Goal: Task Accomplishment & Management: Complete application form

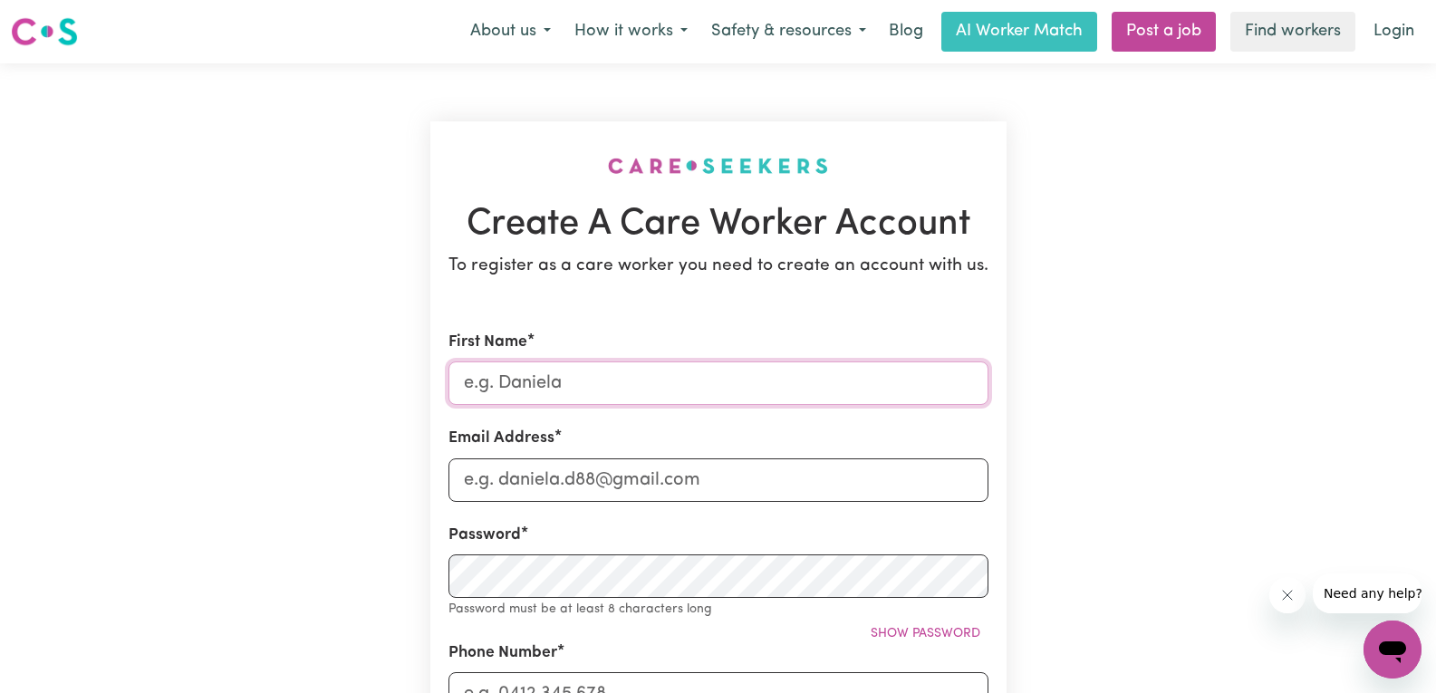
click at [571, 392] on input "First Name" at bounding box center [719, 383] width 540 height 43
type input "EDDIGER [PERSON_NAME]"
type input "[EMAIL_ADDRESS][DOMAIN_NAME]"
type input "0411107036"
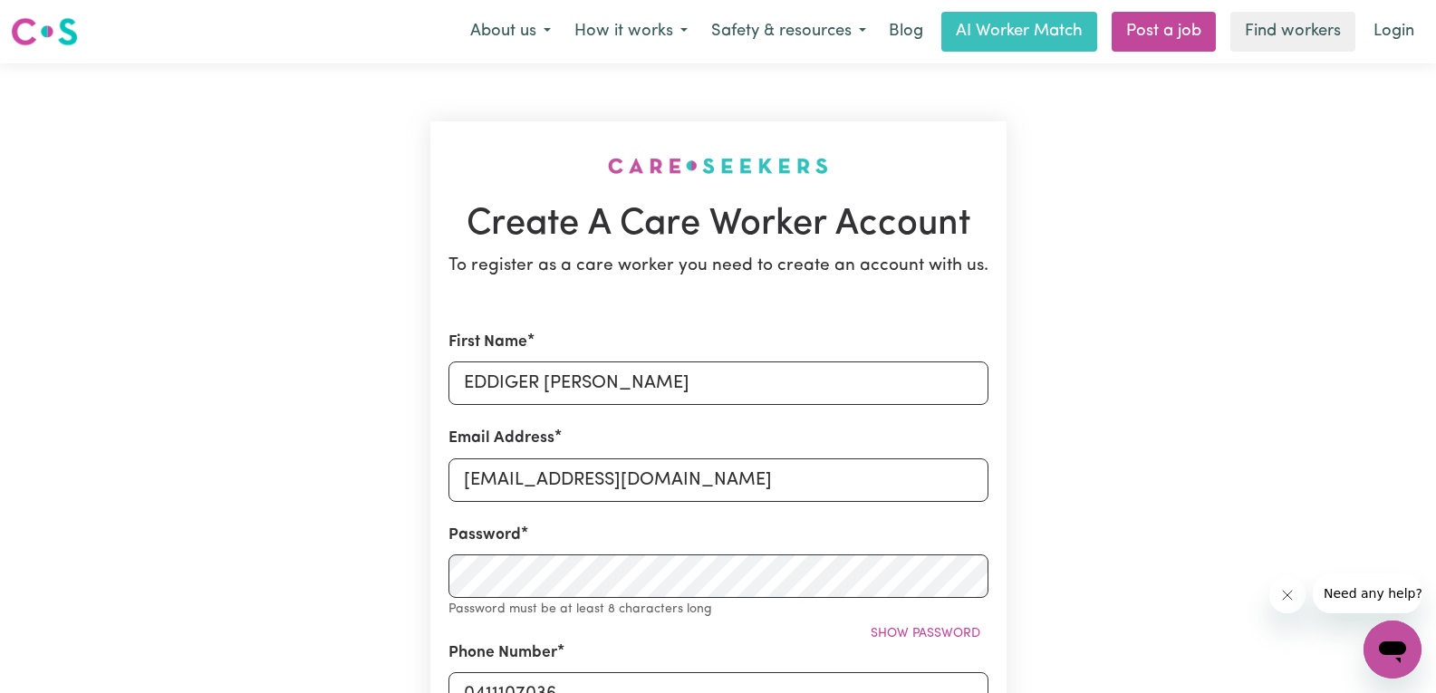
type input "[STREET_ADDRESS][PERSON_NAME]"
type input "EDDIGER [PERSON_NAME]"
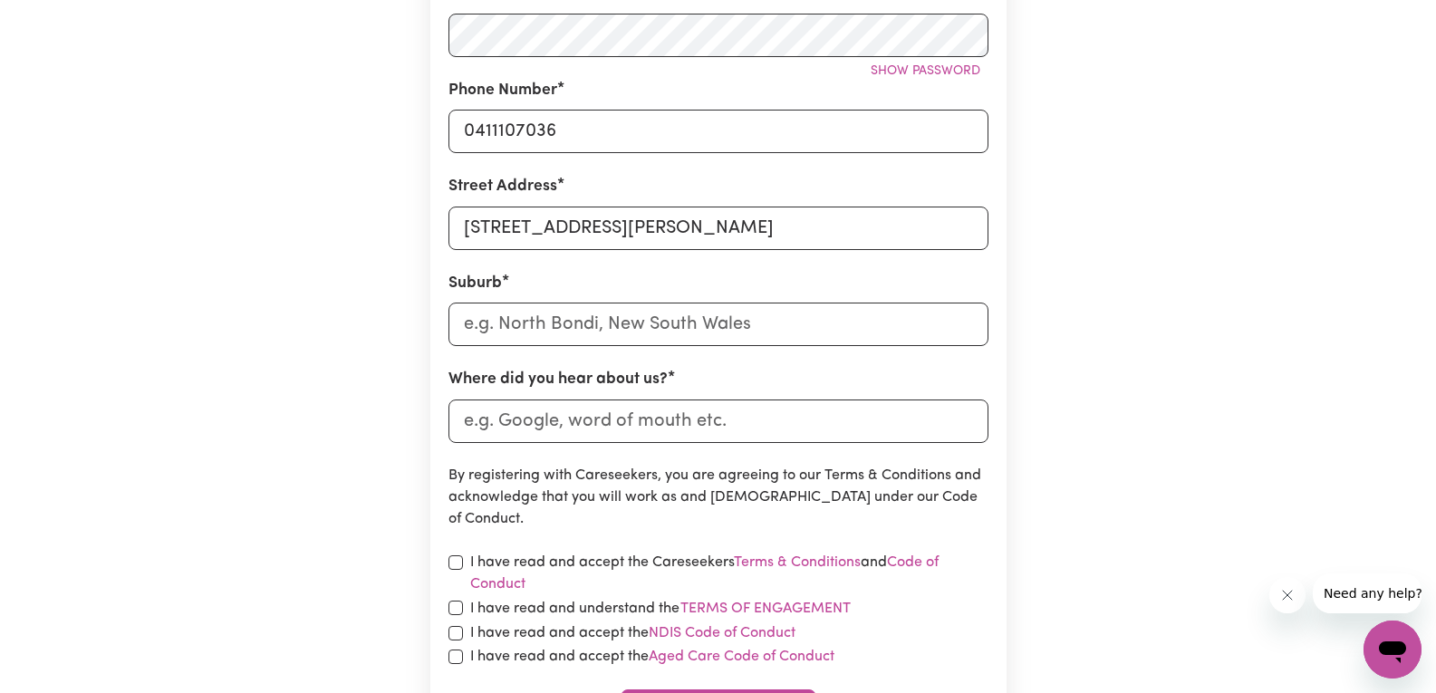
scroll to position [546, 0]
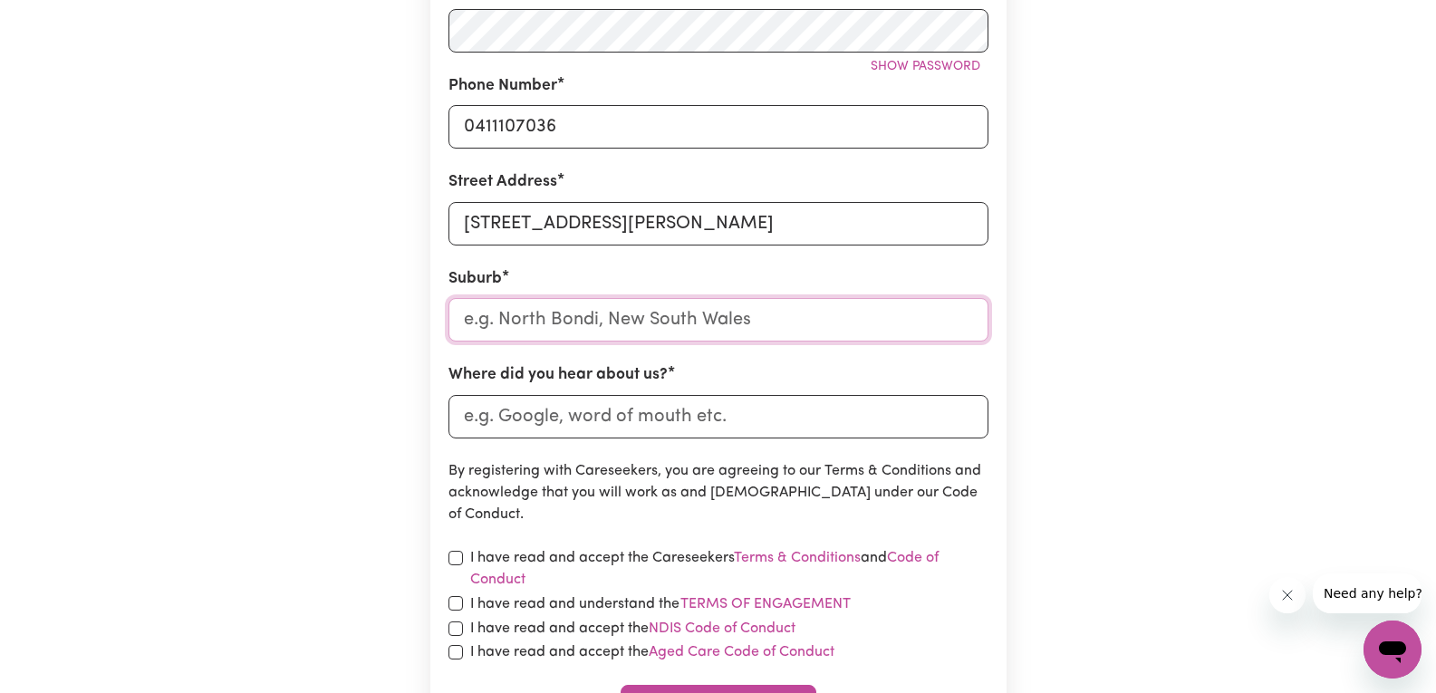
click at [738, 314] on input "text" at bounding box center [719, 319] width 540 height 43
type input "cra"
type input "[GEOGRAPHIC_DATA], [GEOGRAPHIC_DATA], 2483"
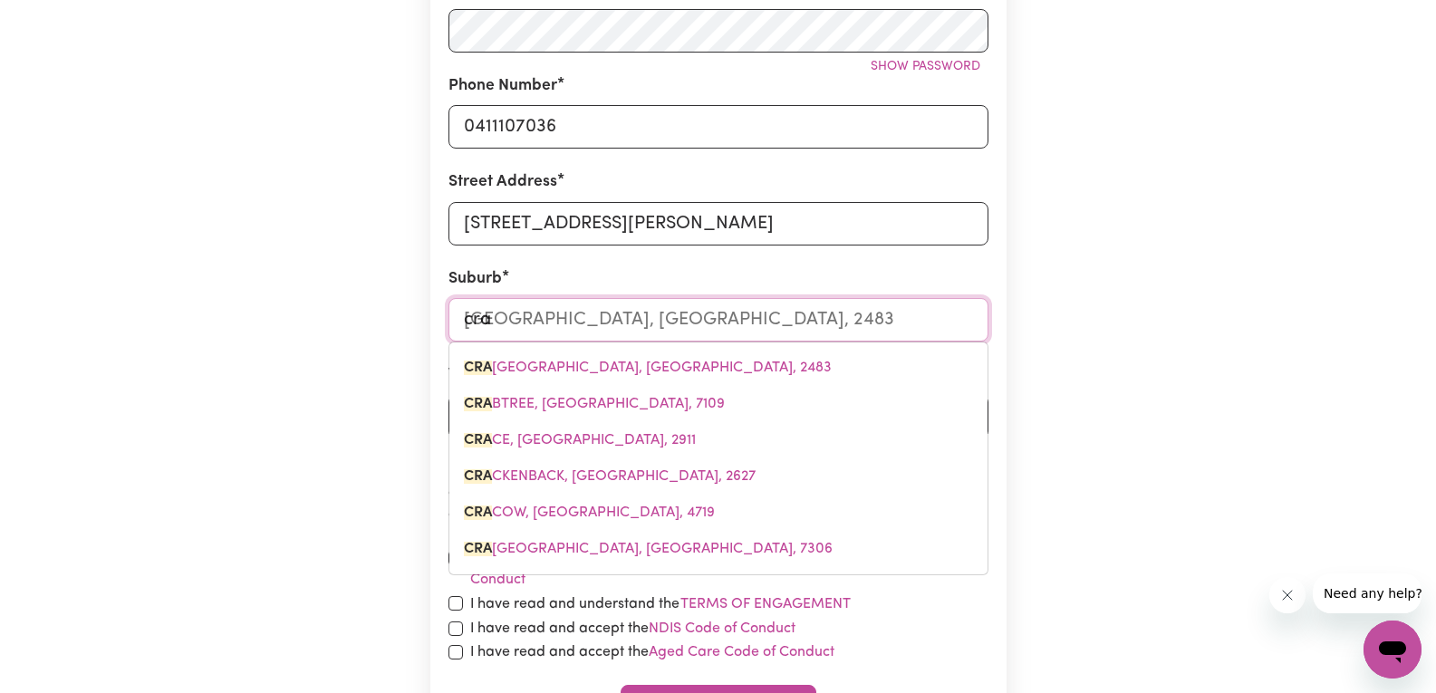
type input "cran"
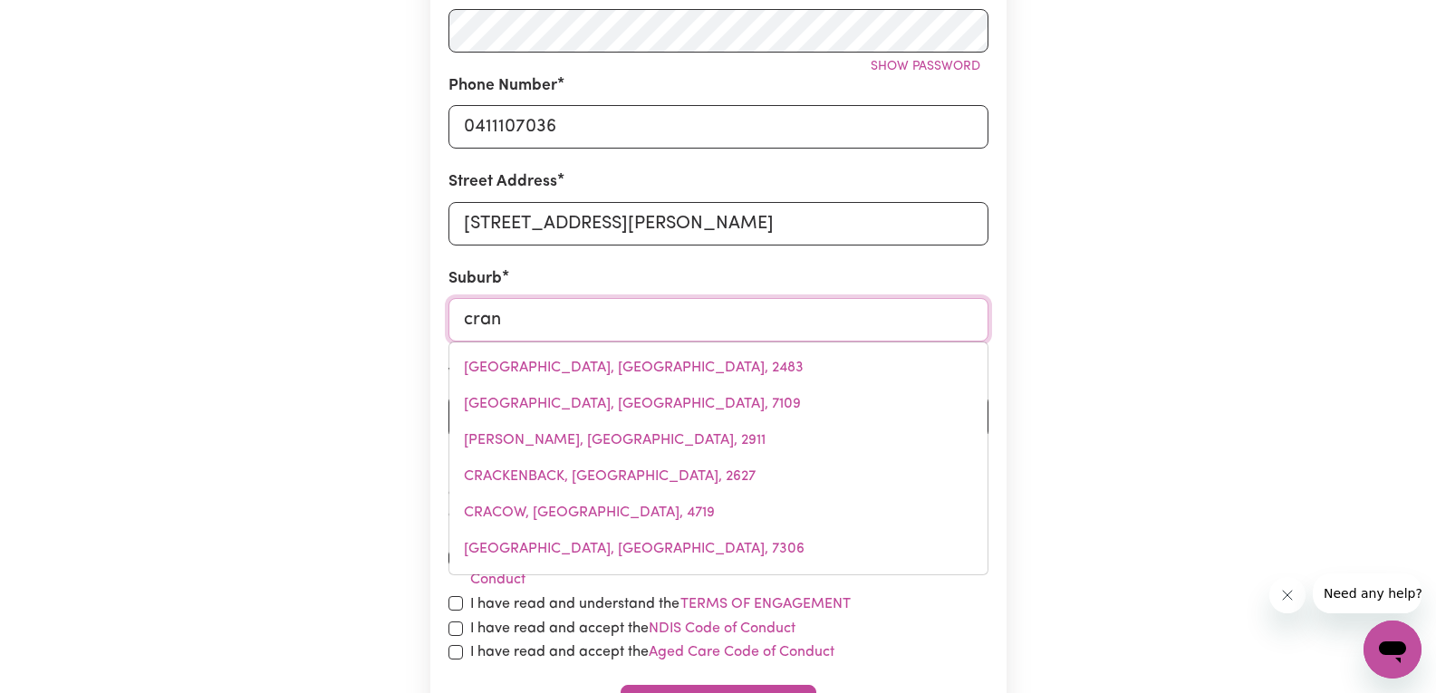
type input "cranBOURNE, [GEOGRAPHIC_DATA], 3977"
type input "cranb"
type input "cranbOURNE, [GEOGRAPHIC_DATA], 3977"
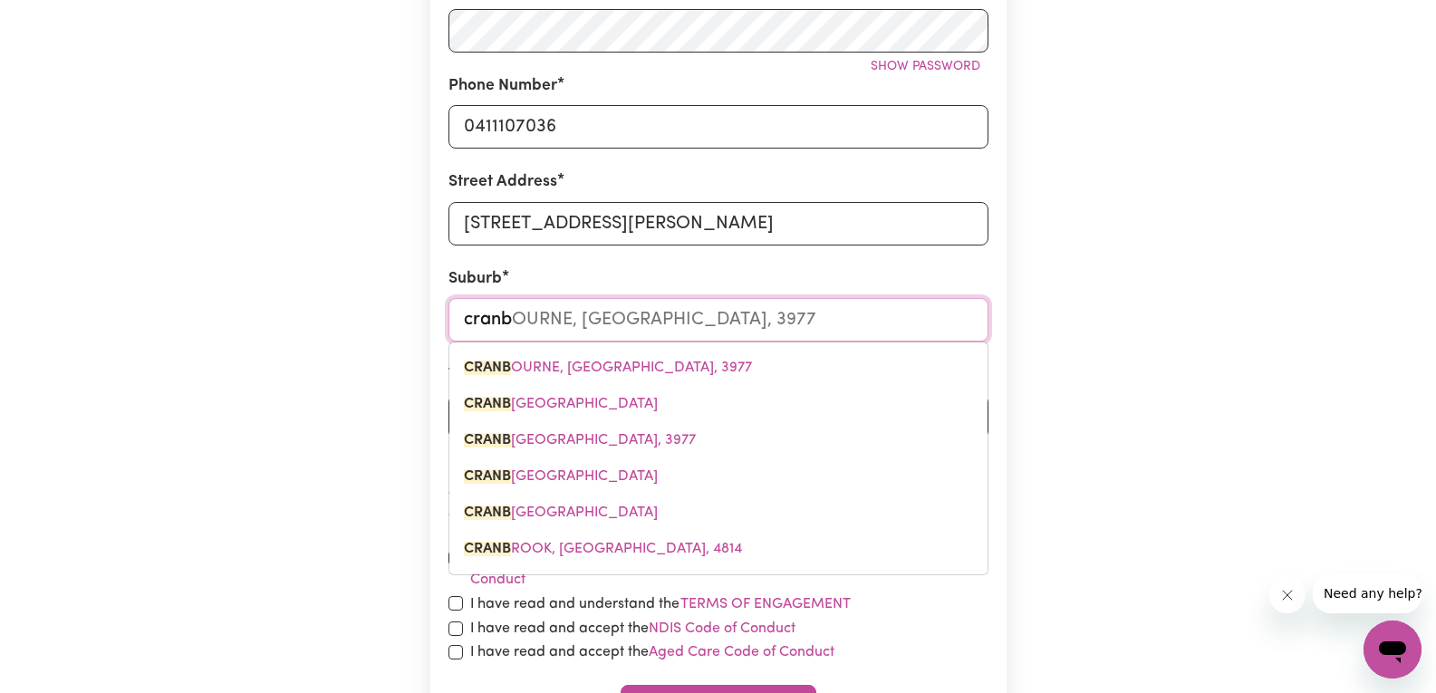
type input "cranbo"
type input "cranboURNE, [GEOGRAPHIC_DATA], 3977"
type input "cranbou"
type input "cranbouRNE, [GEOGRAPHIC_DATA], 3977"
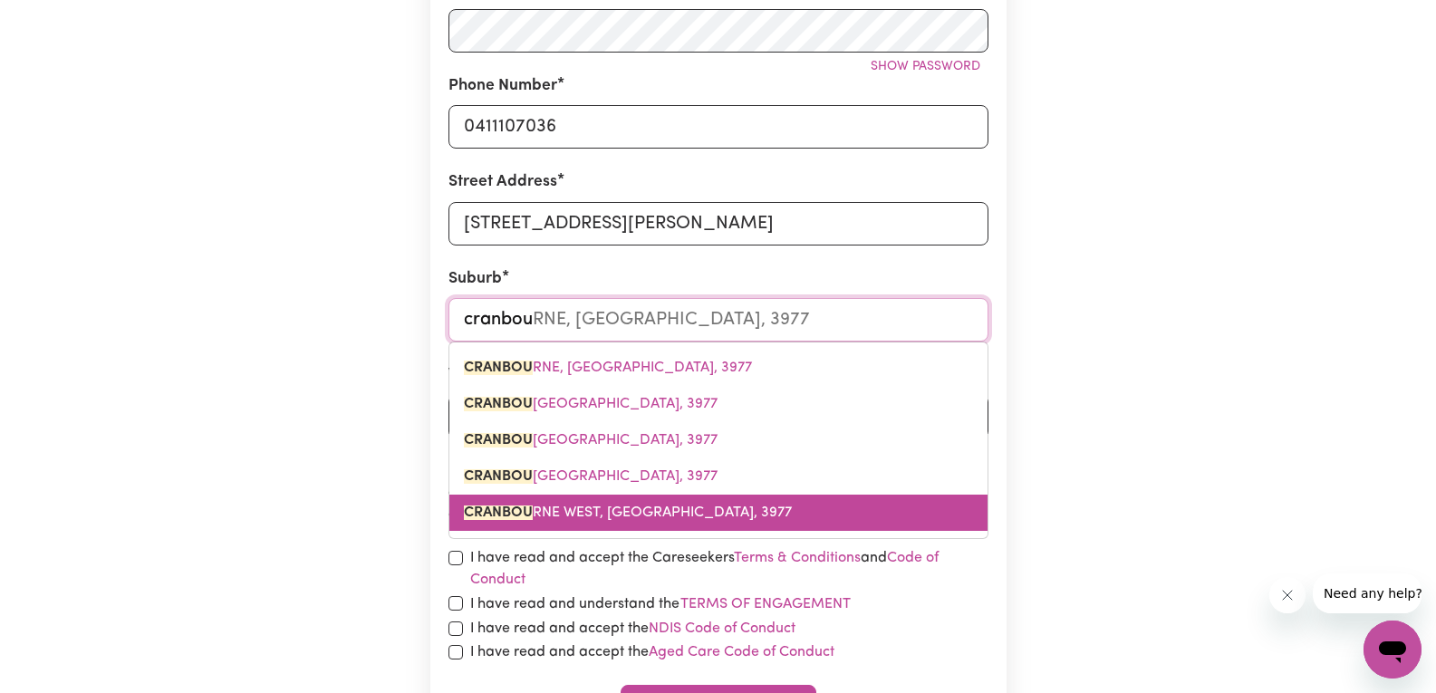
click at [603, 508] on span "CRANBOU RNE WEST, [GEOGRAPHIC_DATA], 3977" at bounding box center [628, 513] width 328 height 14
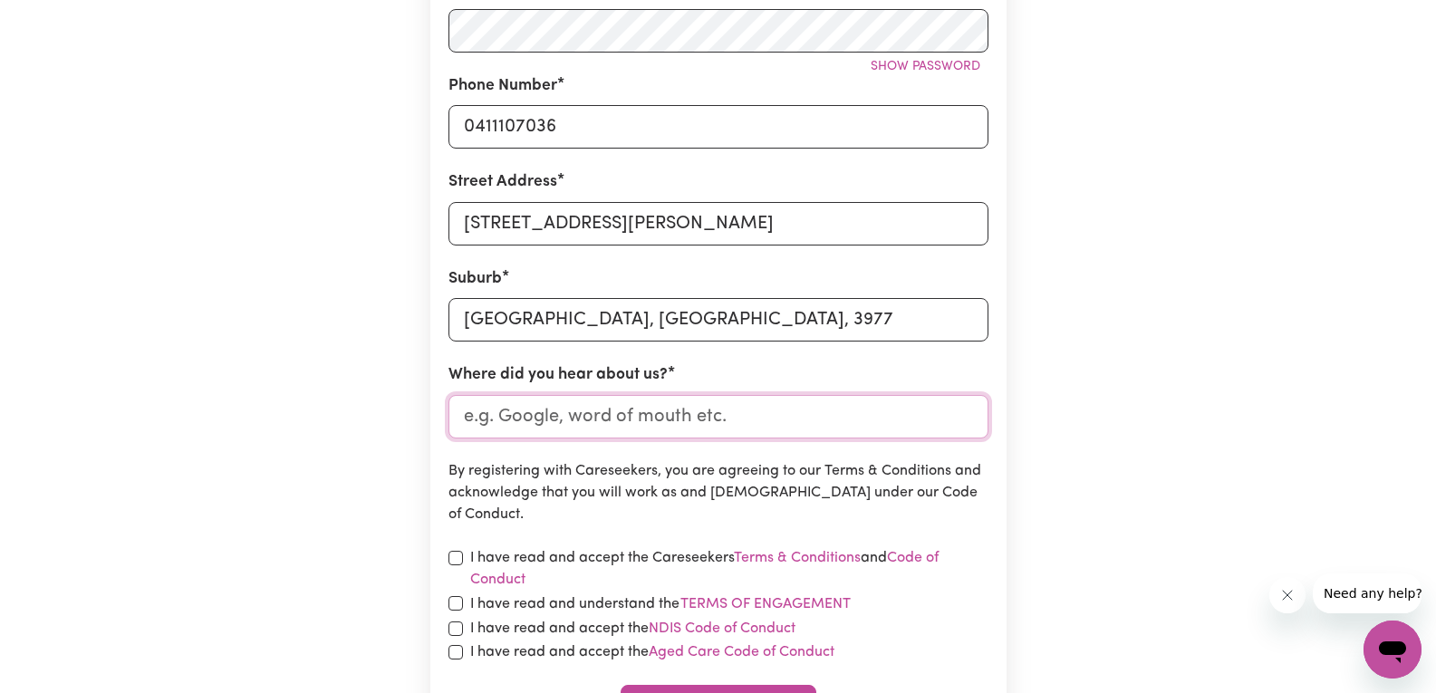
click at [620, 426] on input "Where did you hear about us?" at bounding box center [719, 416] width 540 height 43
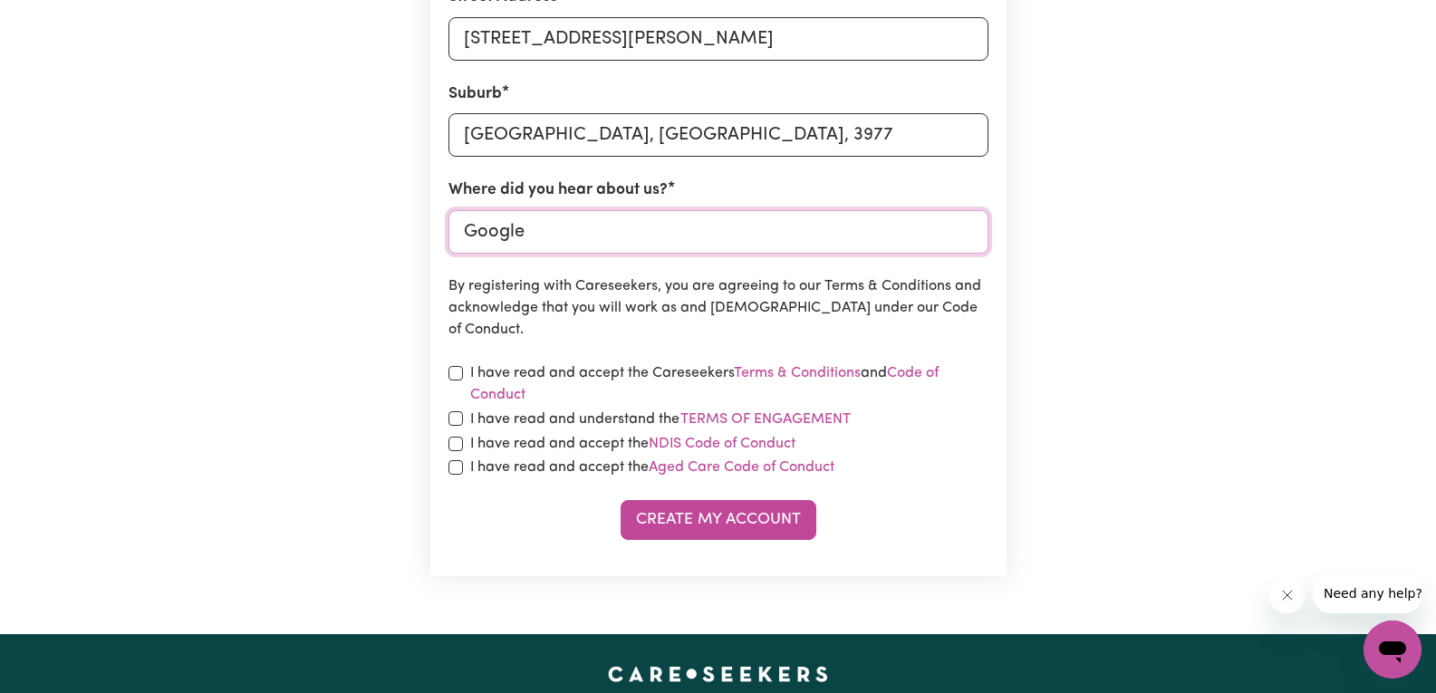
scroll to position [734, 0]
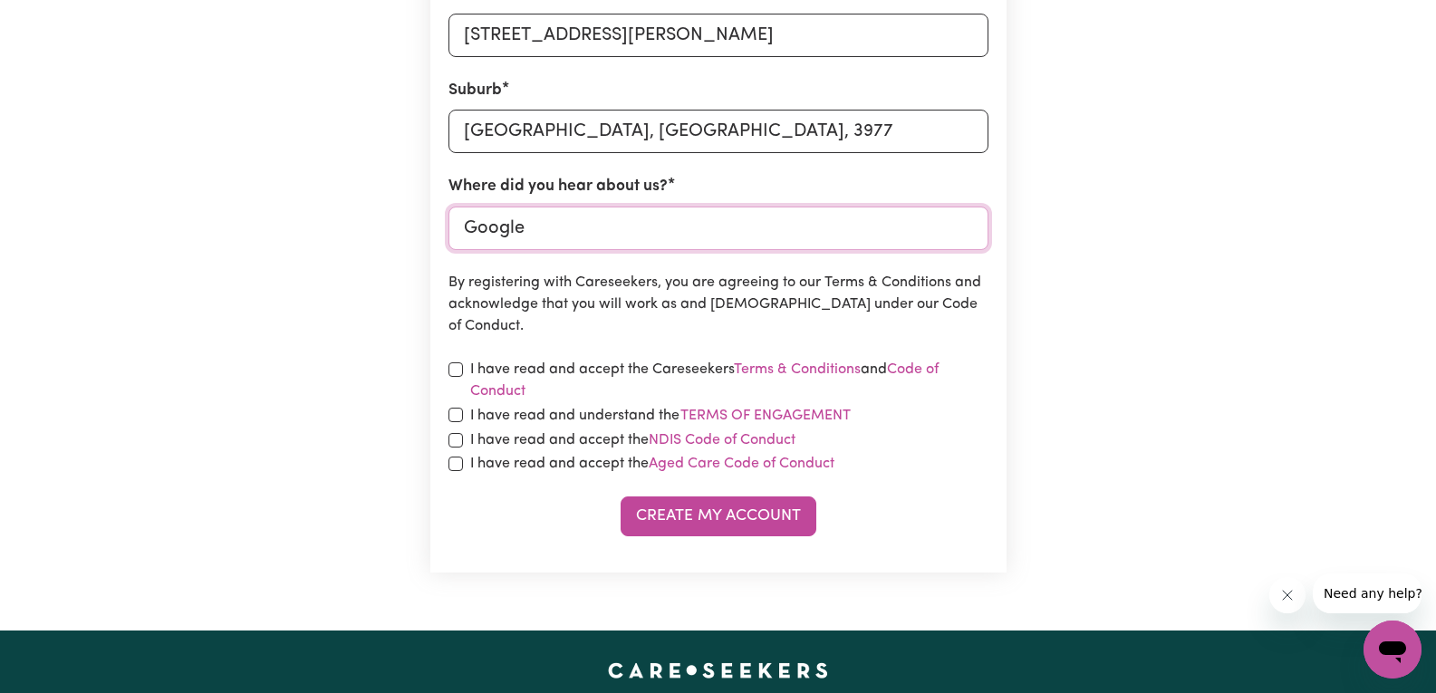
type input "Google"
click at [453, 372] on input "checkbox" at bounding box center [456, 369] width 14 height 14
checkbox input "true"
click at [453, 415] on input "checkbox" at bounding box center [456, 415] width 14 height 14
checkbox input "true"
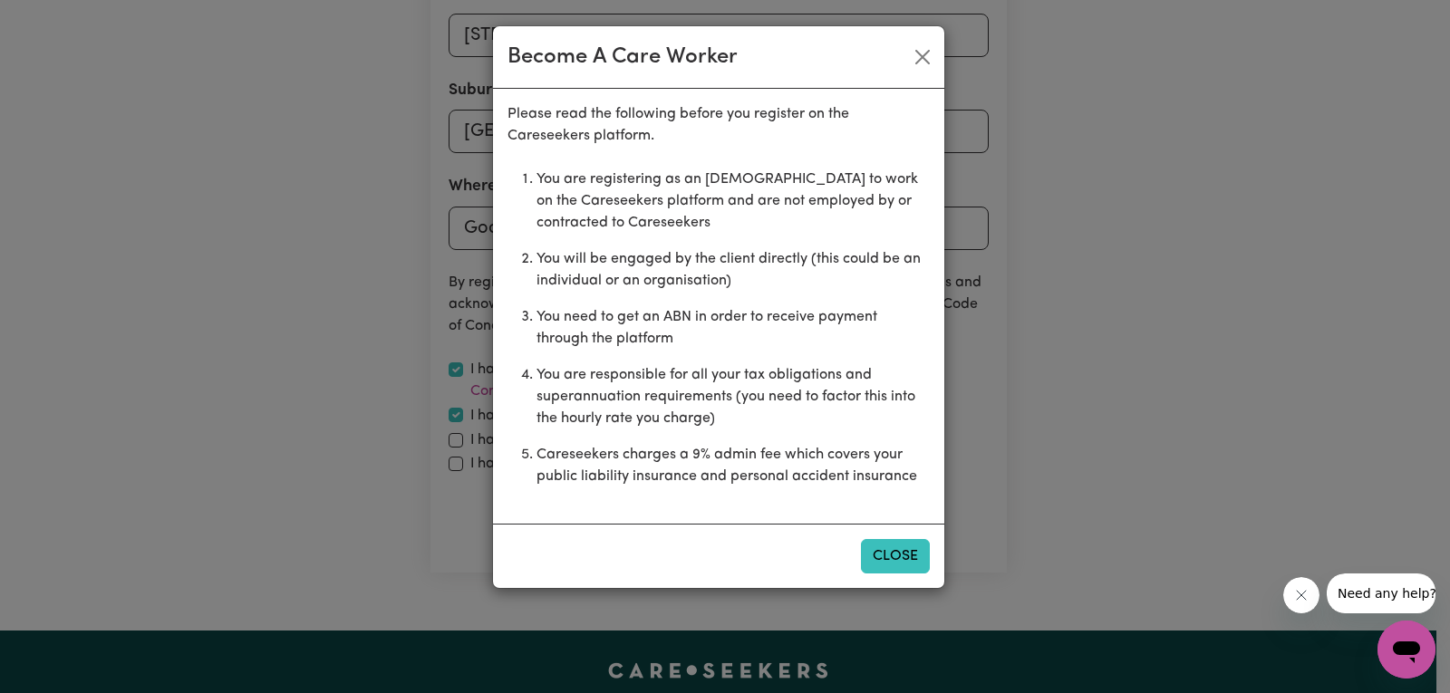
click at [885, 556] on button "Close" at bounding box center [895, 556] width 69 height 34
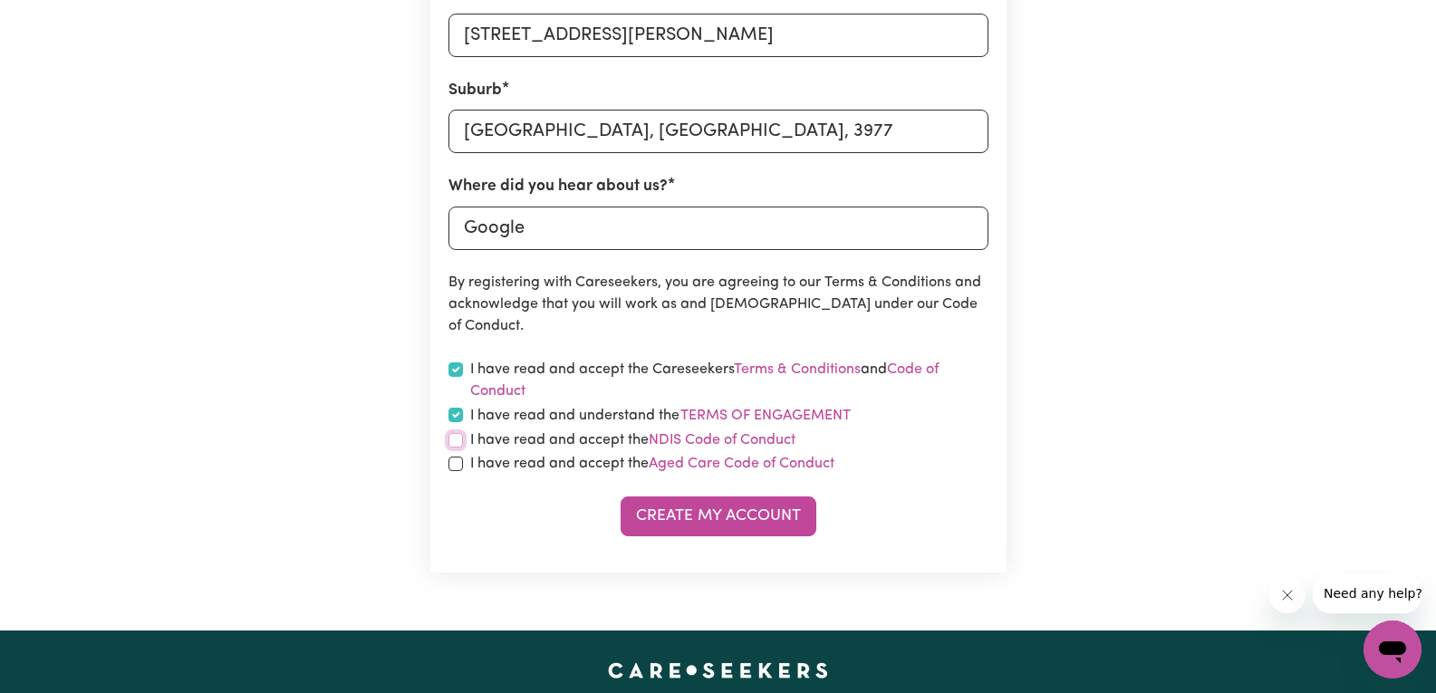
click at [452, 443] on input "checkbox" at bounding box center [456, 440] width 14 height 14
checkbox input "true"
click at [460, 462] on input "checkbox" at bounding box center [456, 464] width 14 height 14
checkbox input "true"
click at [680, 524] on button "Create My Account" at bounding box center [719, 517] width 196 height 40
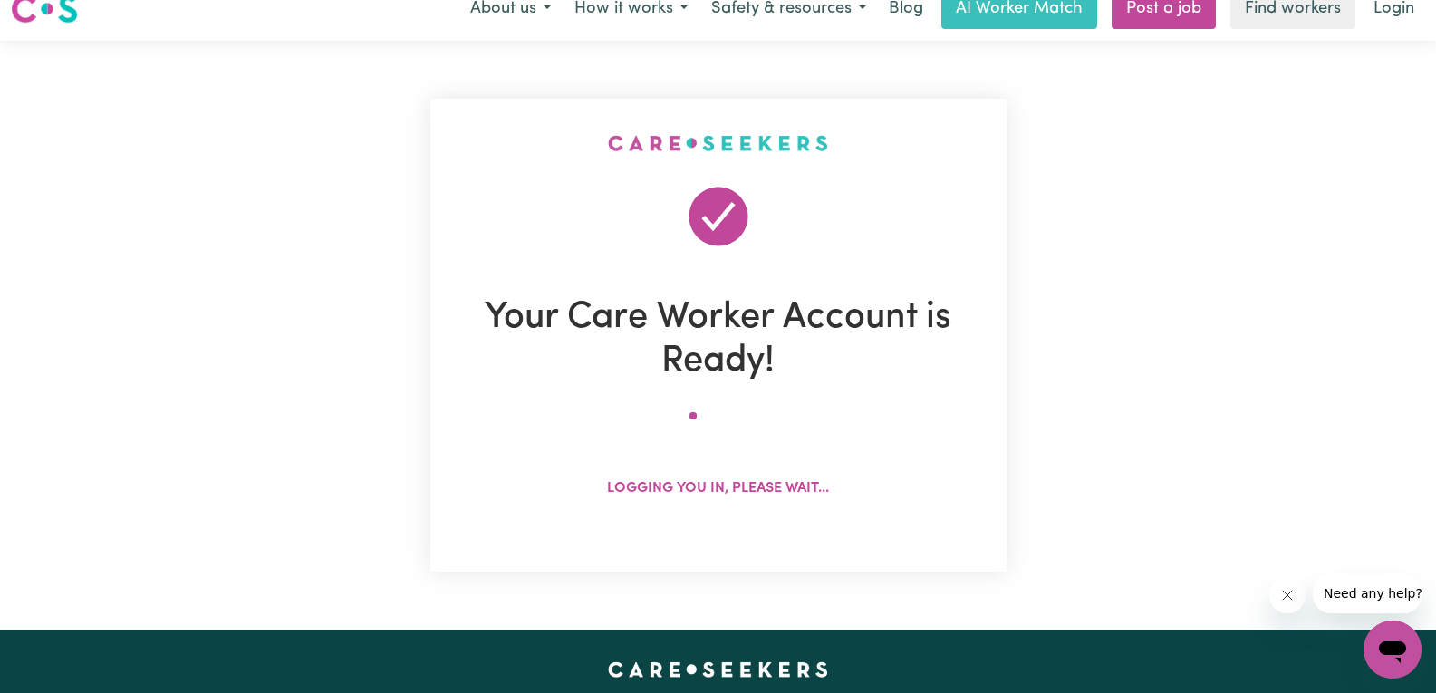
scroll to position [0, 0]
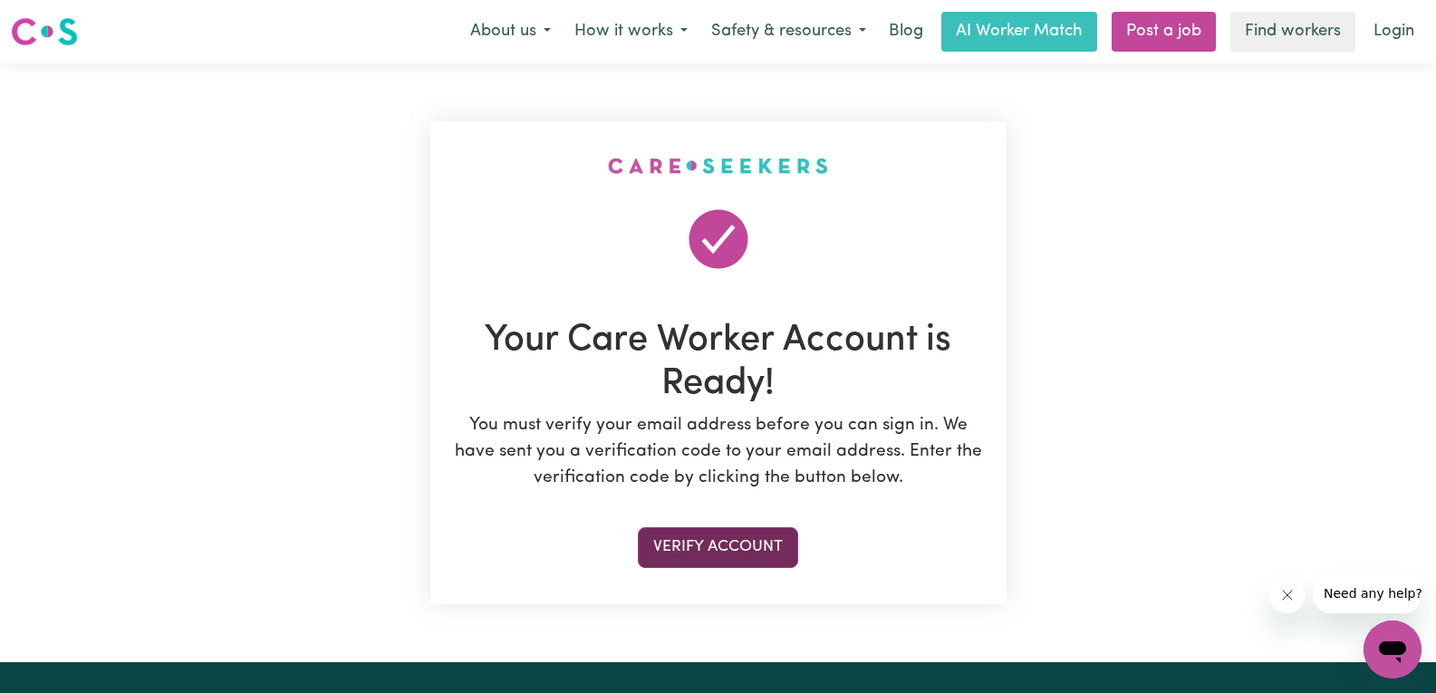
click at [699, 555] on button "Verify Account" at bounding box center [718, 547] width 160 height 40
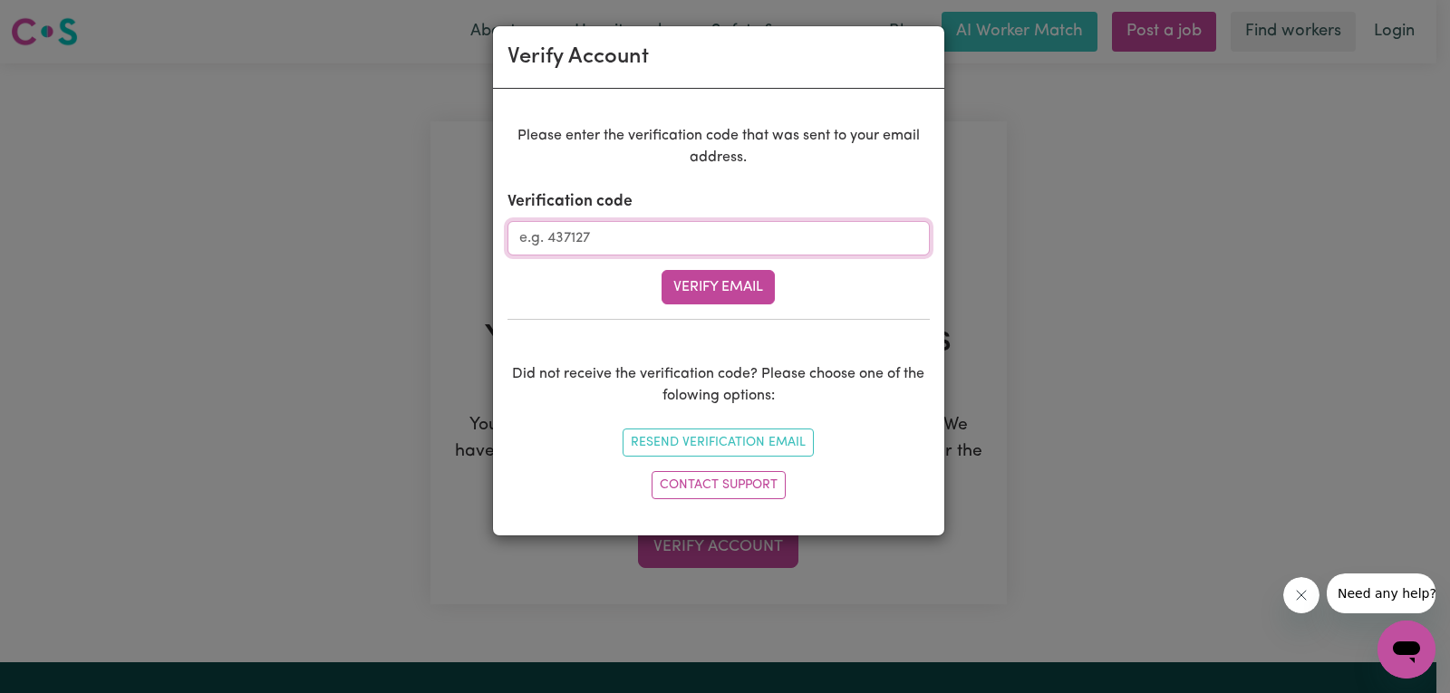
click at [650, 244] on input "Verification code" at bounding box center [718, 238] width 422 height 34
paste input "841450"
type input "841450"
click at [681, 285] on button "Verify Email" at bounding box center [718, 287] width 113 height 34
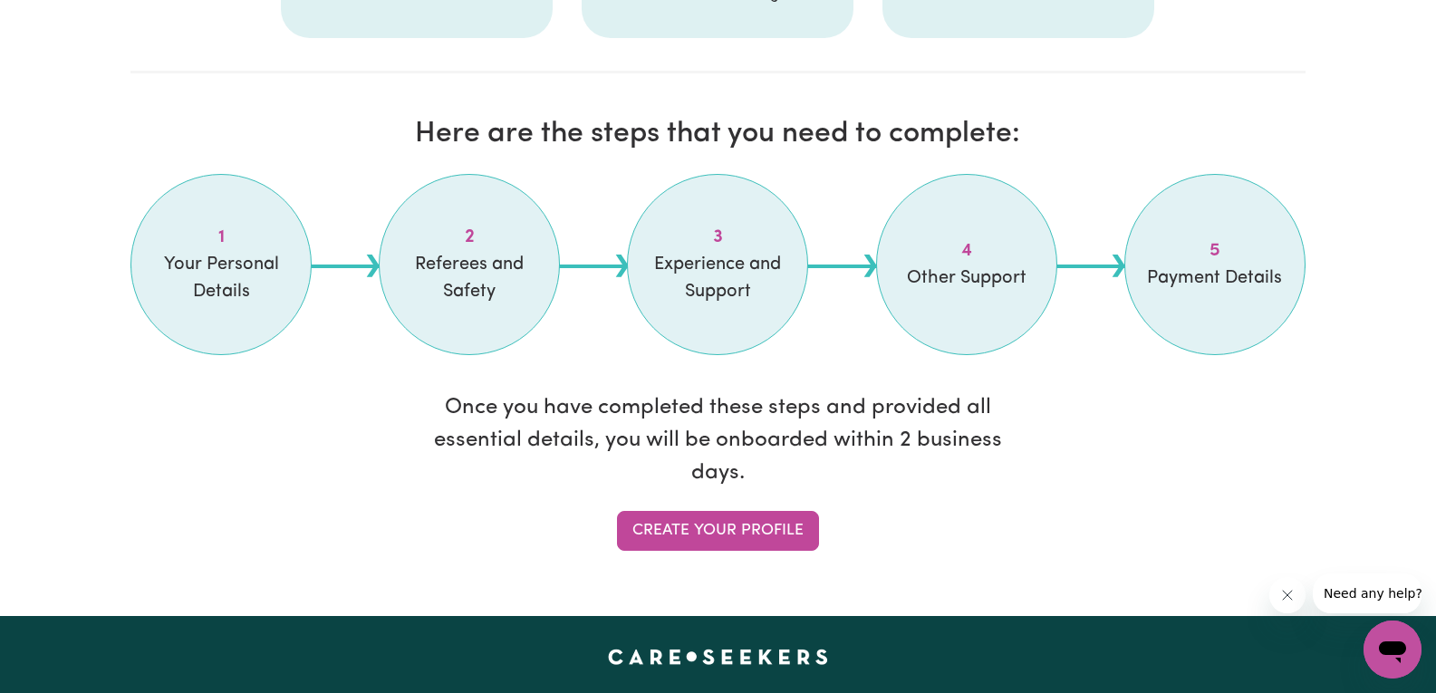
scroll to position [1474, 0]
